Goal: Navigation & Orientation: Find specific page/section

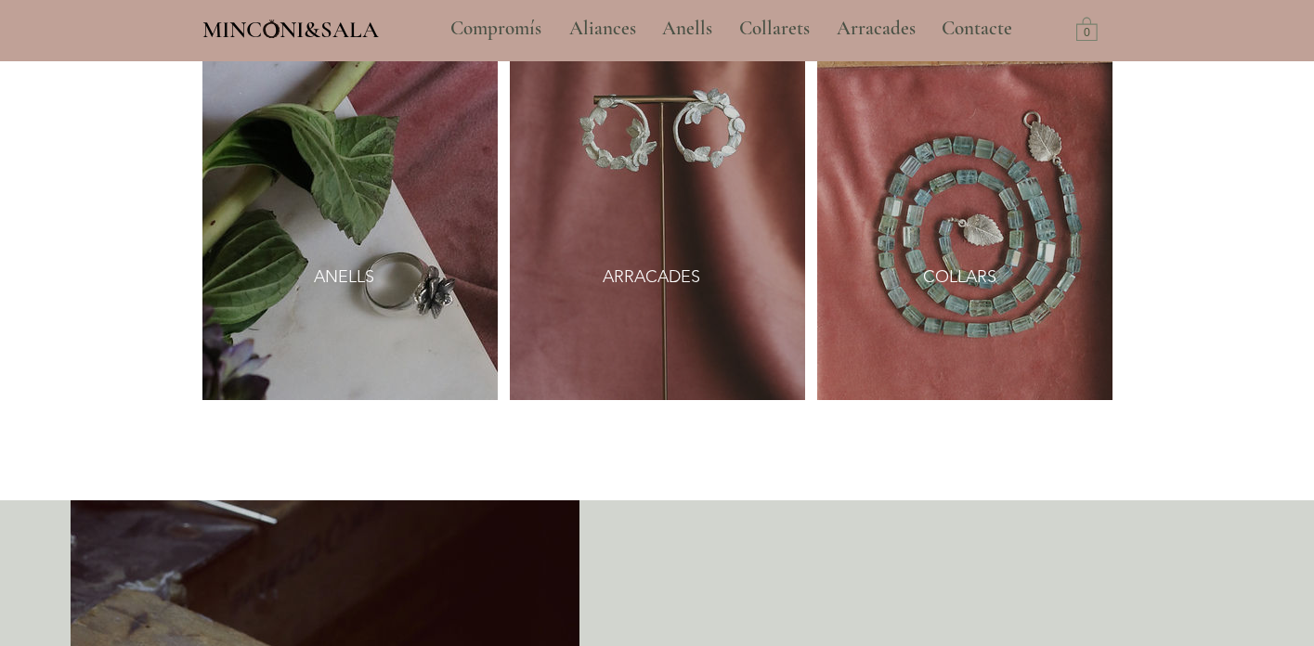
scroll to position [2405, 0]
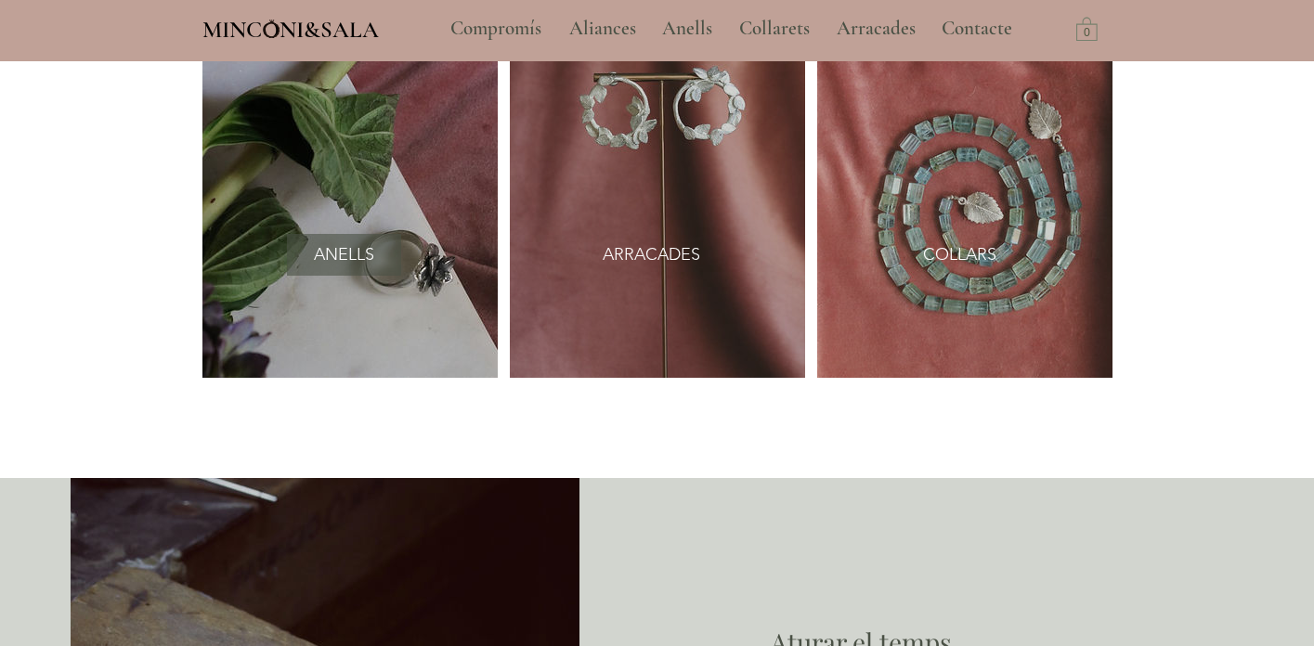
click at [343, 253] on font "ANELLS" at bounding box center [344, 254] width 60 height 20
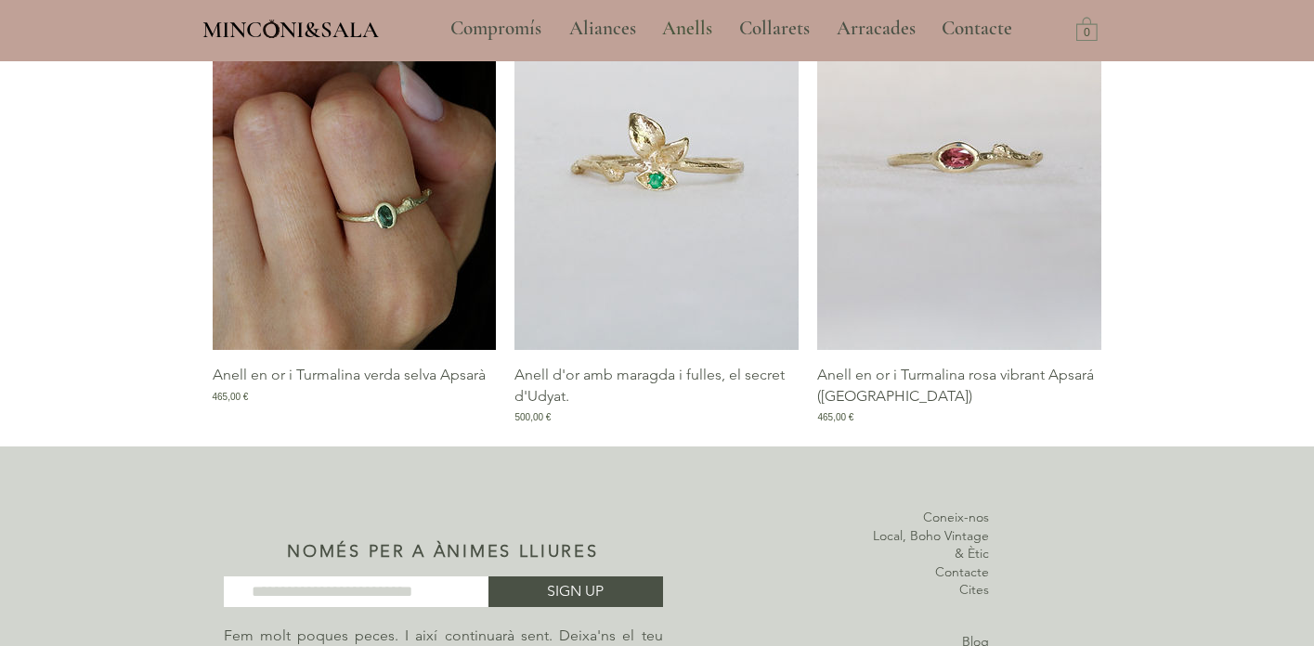
scroll to position [2548, 0]
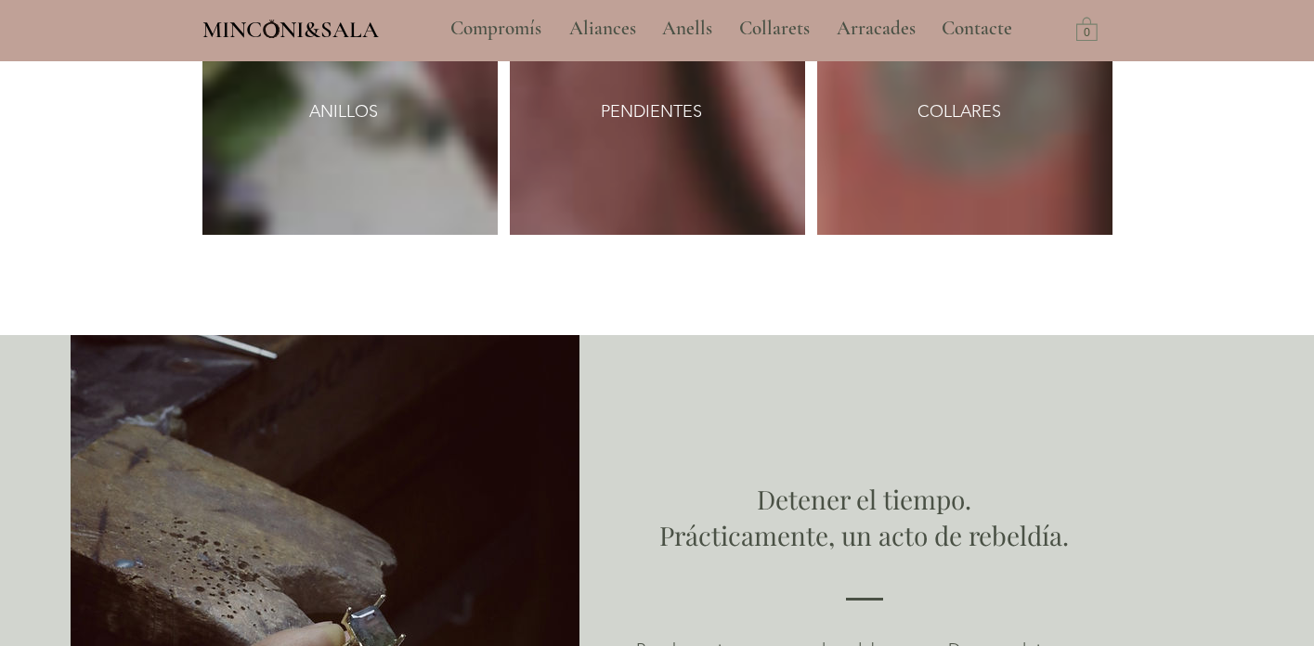
scroll to position [2405, 0]
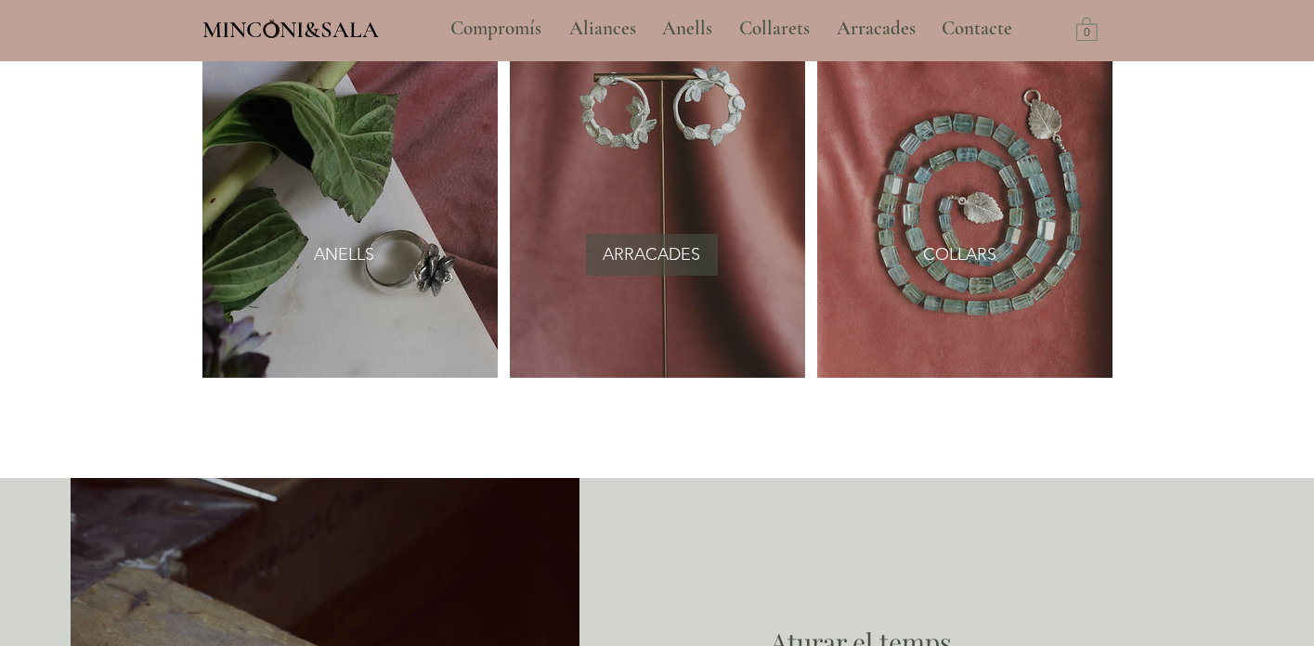
click at [643, 249] on font "ARRACADES" at bounding box center [652, 254] width 98 height 20
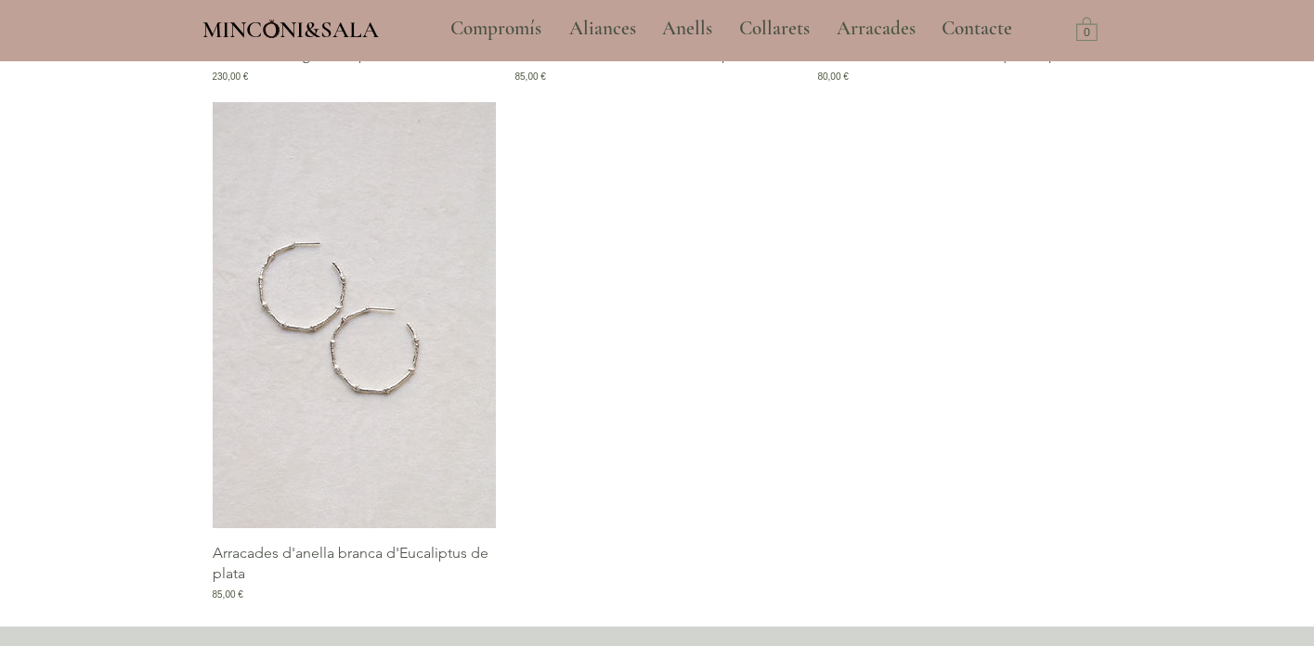
scroll to position [2740, 0]
click at [523, 25] on font "Compromís" at bounding box center [495, 28] width 91 height 23
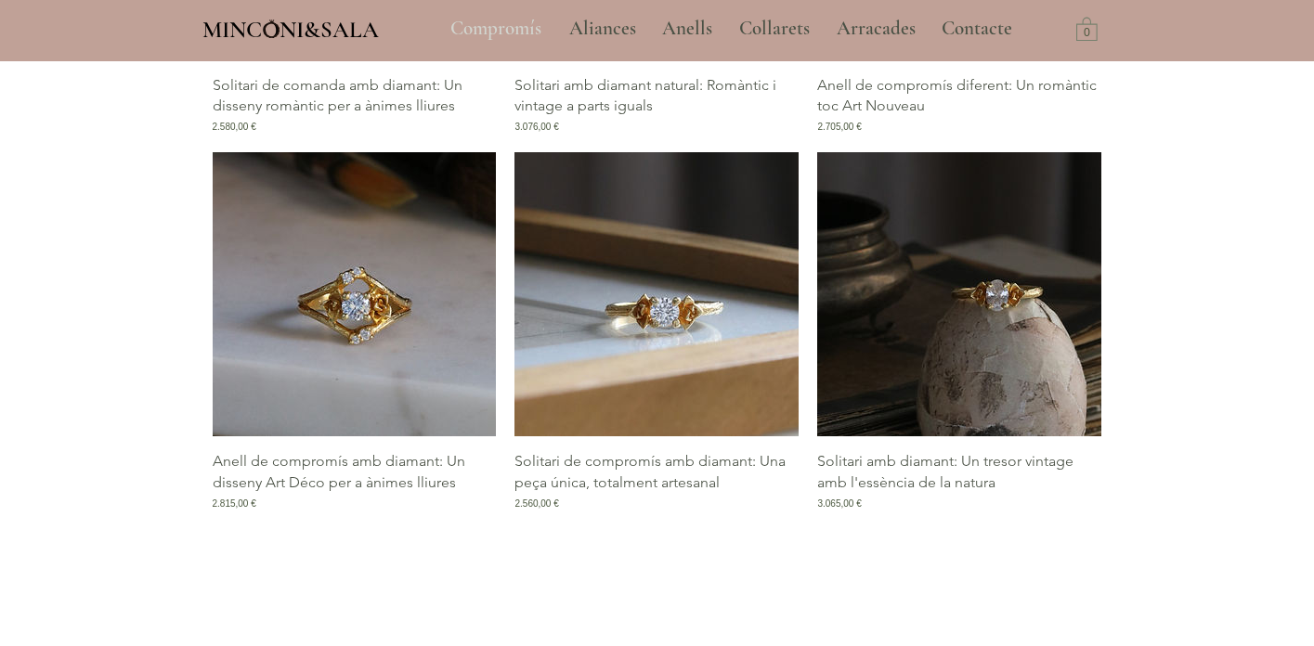
scroll to position [2714, 0]
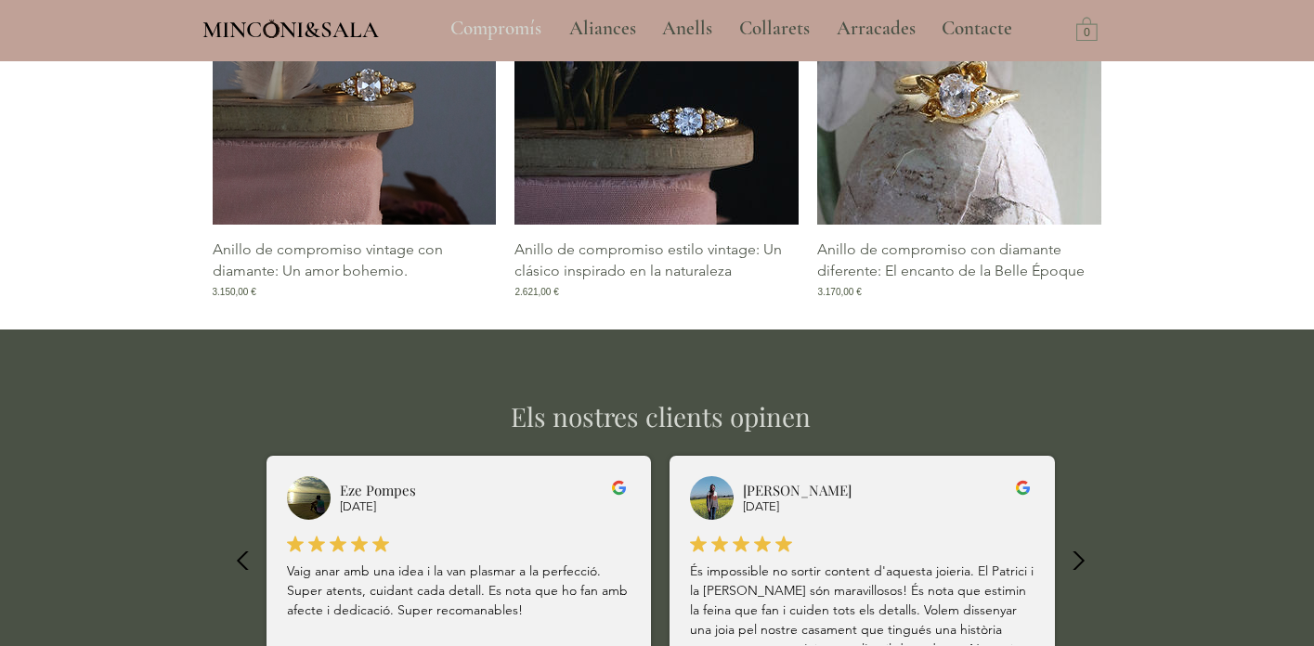
scroll to position [3627, 0]
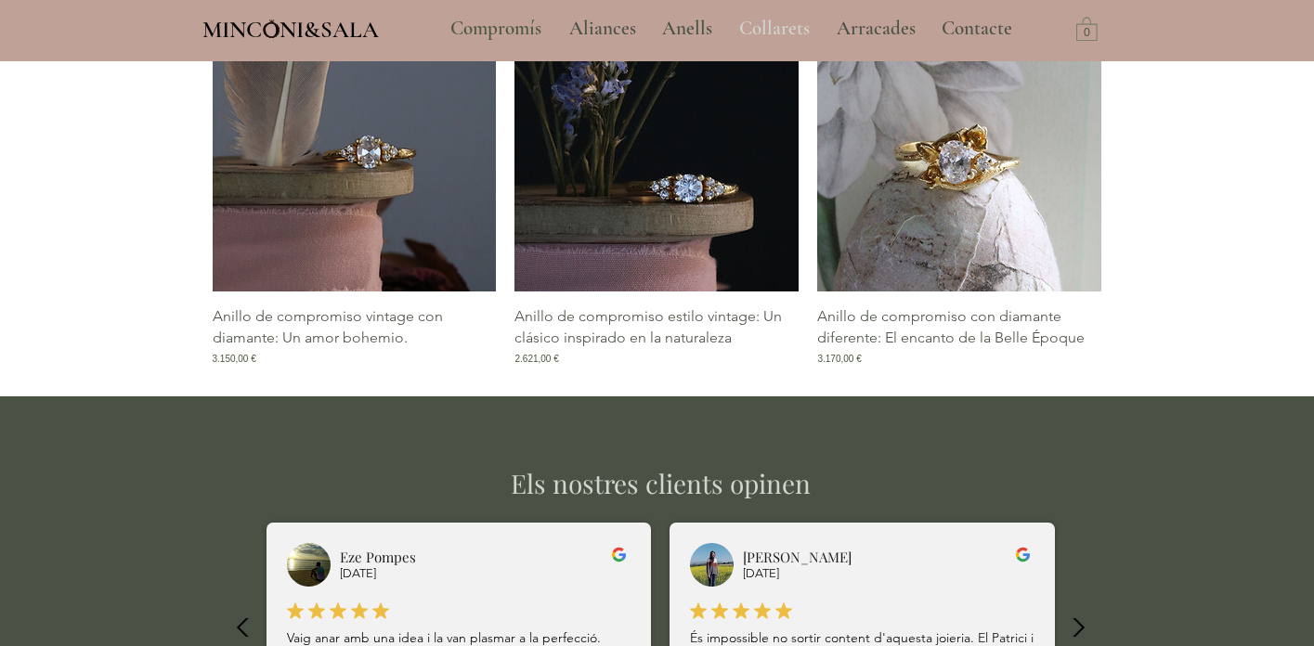
click at [768, 28] on font "Collarets" at bounding box center [774, 28] width 71 height 23
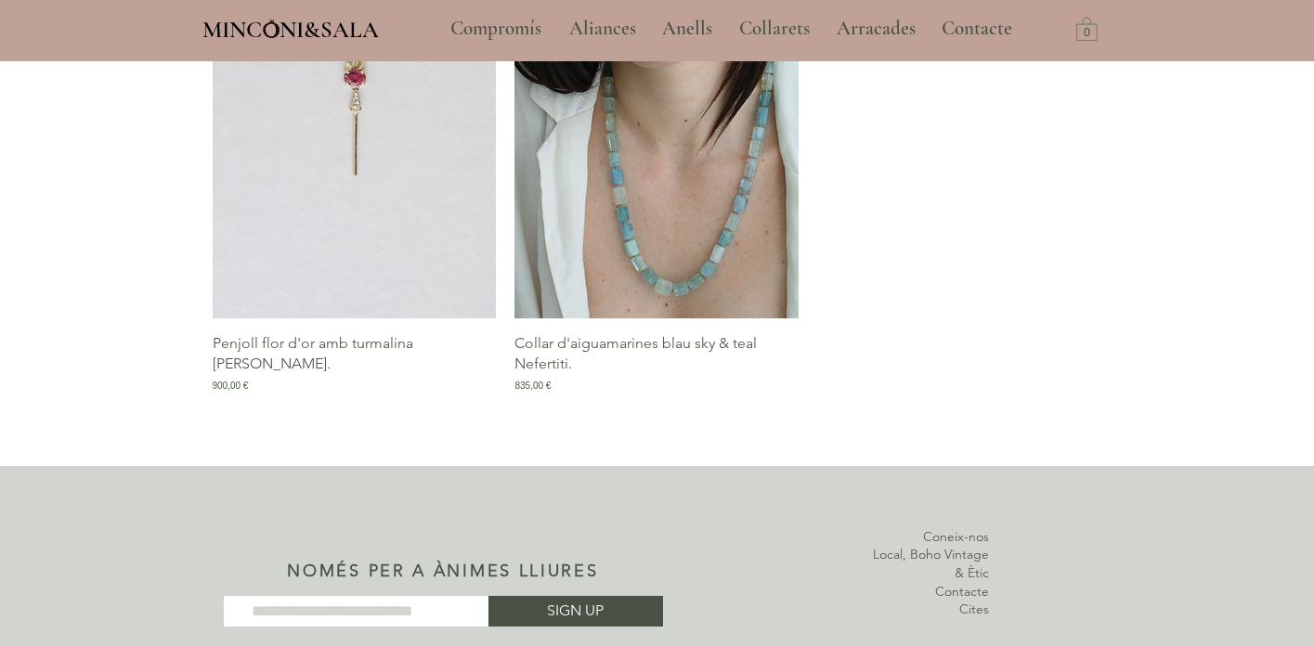
scroll to position [3474, 0]
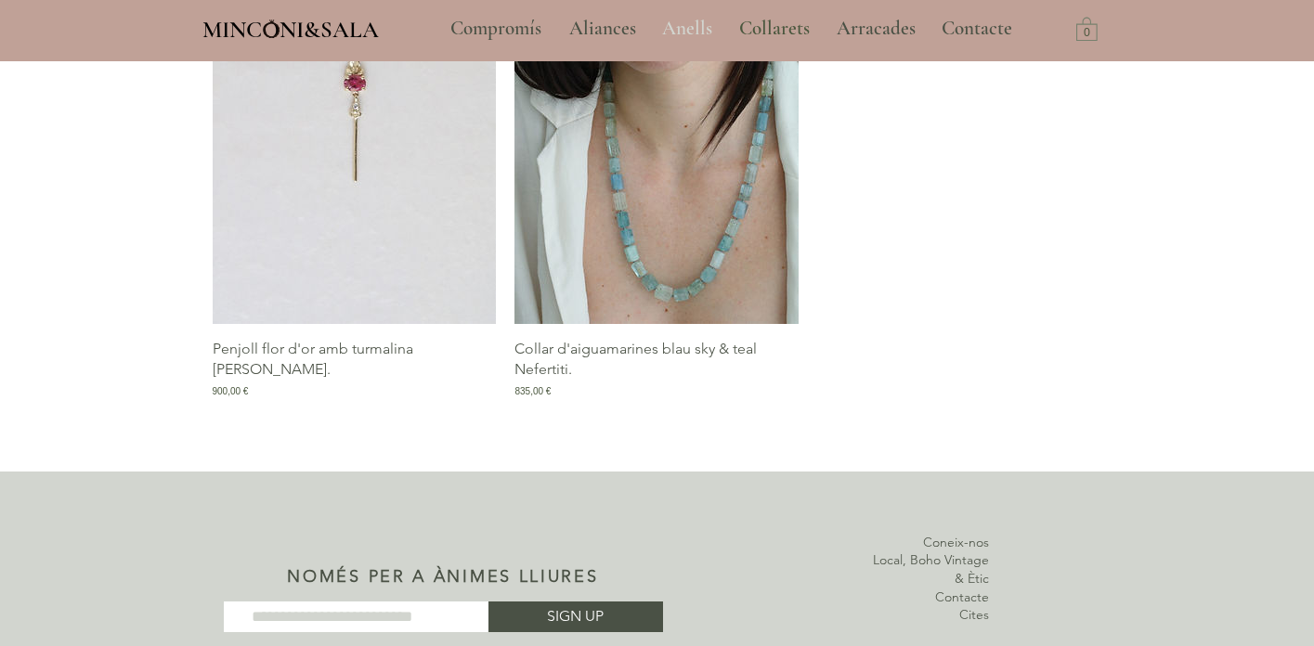
click at [685, 25] on font "Anells" at bounding box center [687, 28] width 50 height 23
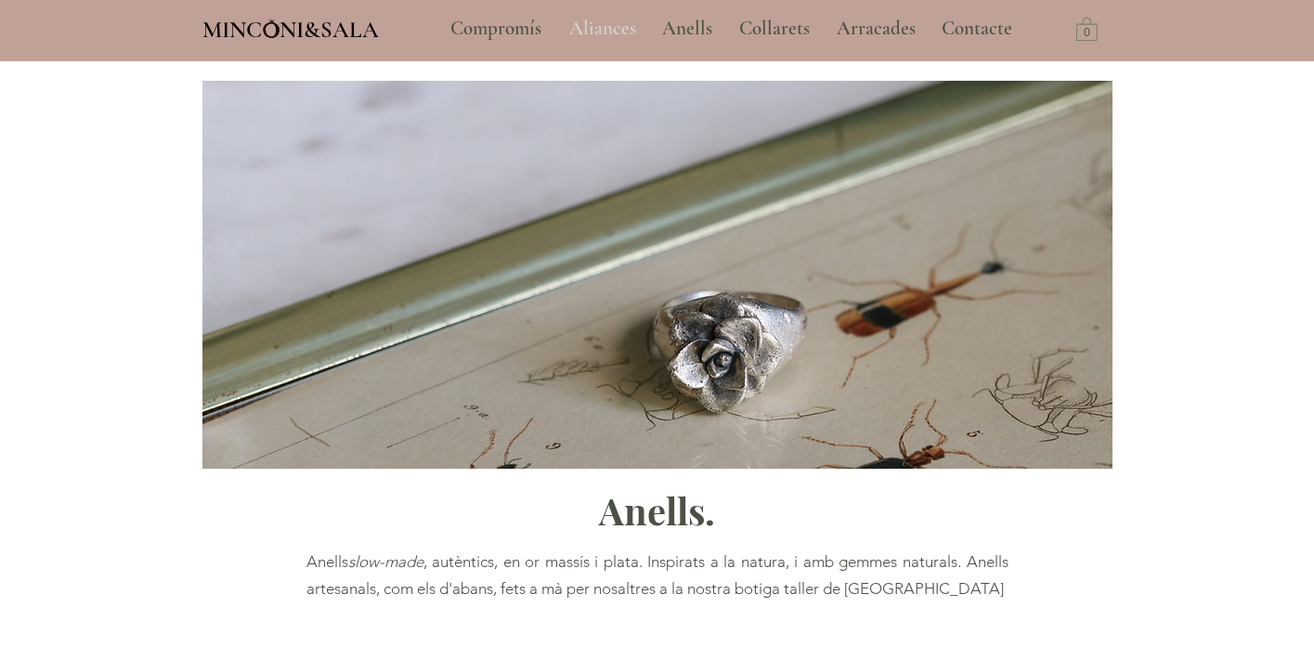
click at [612, 32] on font "Aliances" at bounding box center [602, 28] width 67 height 23
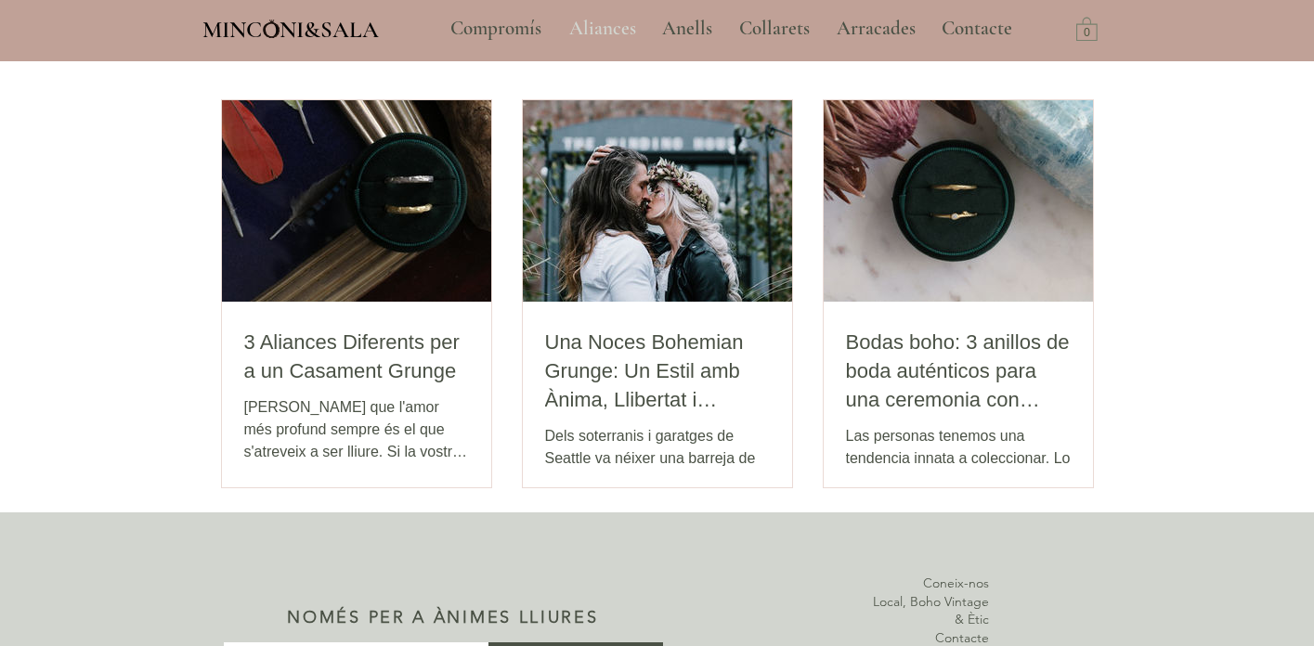
scroll to position [3697, 0]
